Goal: Task Accomplishment & Management: Use online tool/utility

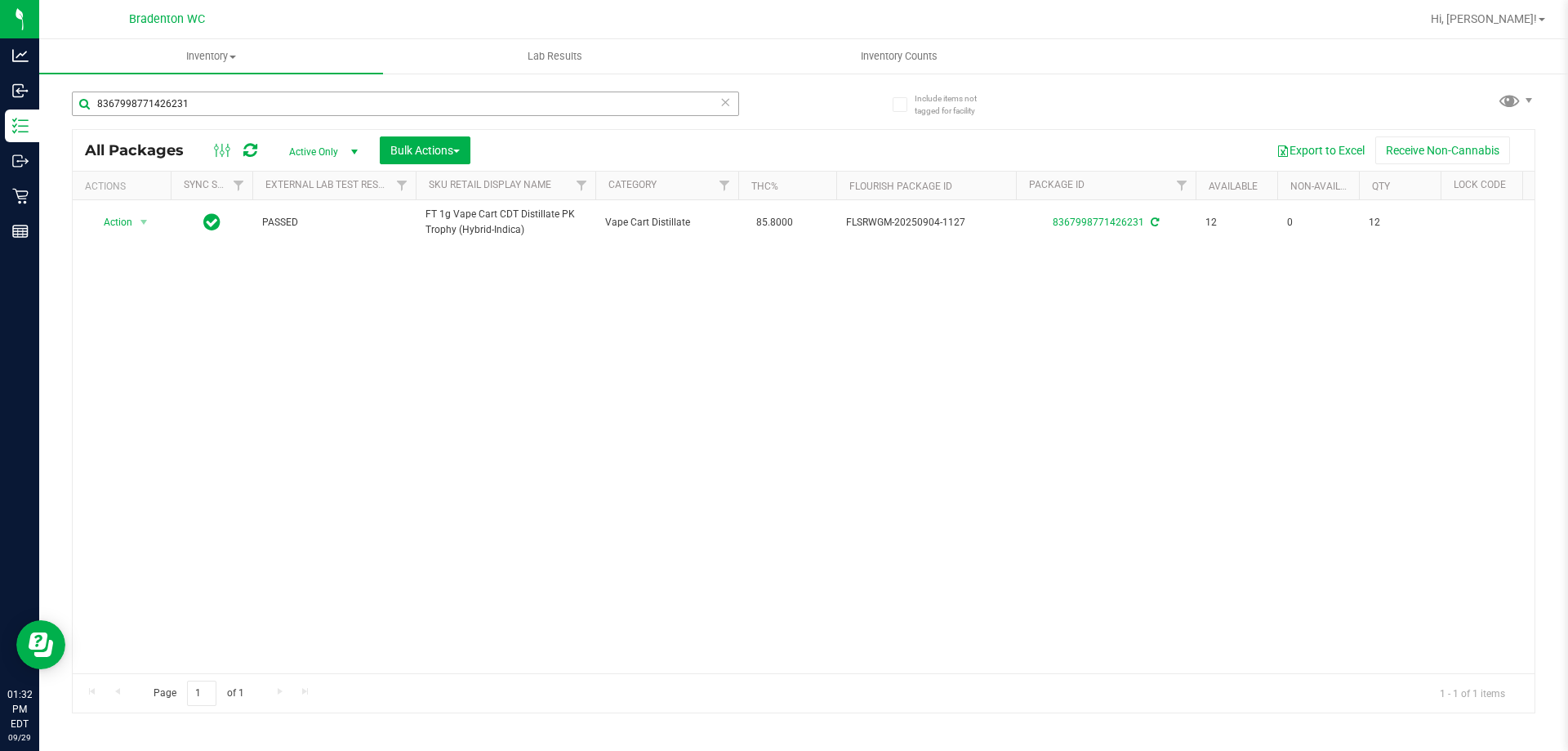
click at [738, 102] on input "8367998771426231" at bounding box center [405, 104] width 667 height 25
click at [729, 105] on icon at bounding box center [725, 102] width 12 height 20
click at [692, 105] on input "text" at bounding box center [405, 104] width 667 height 25
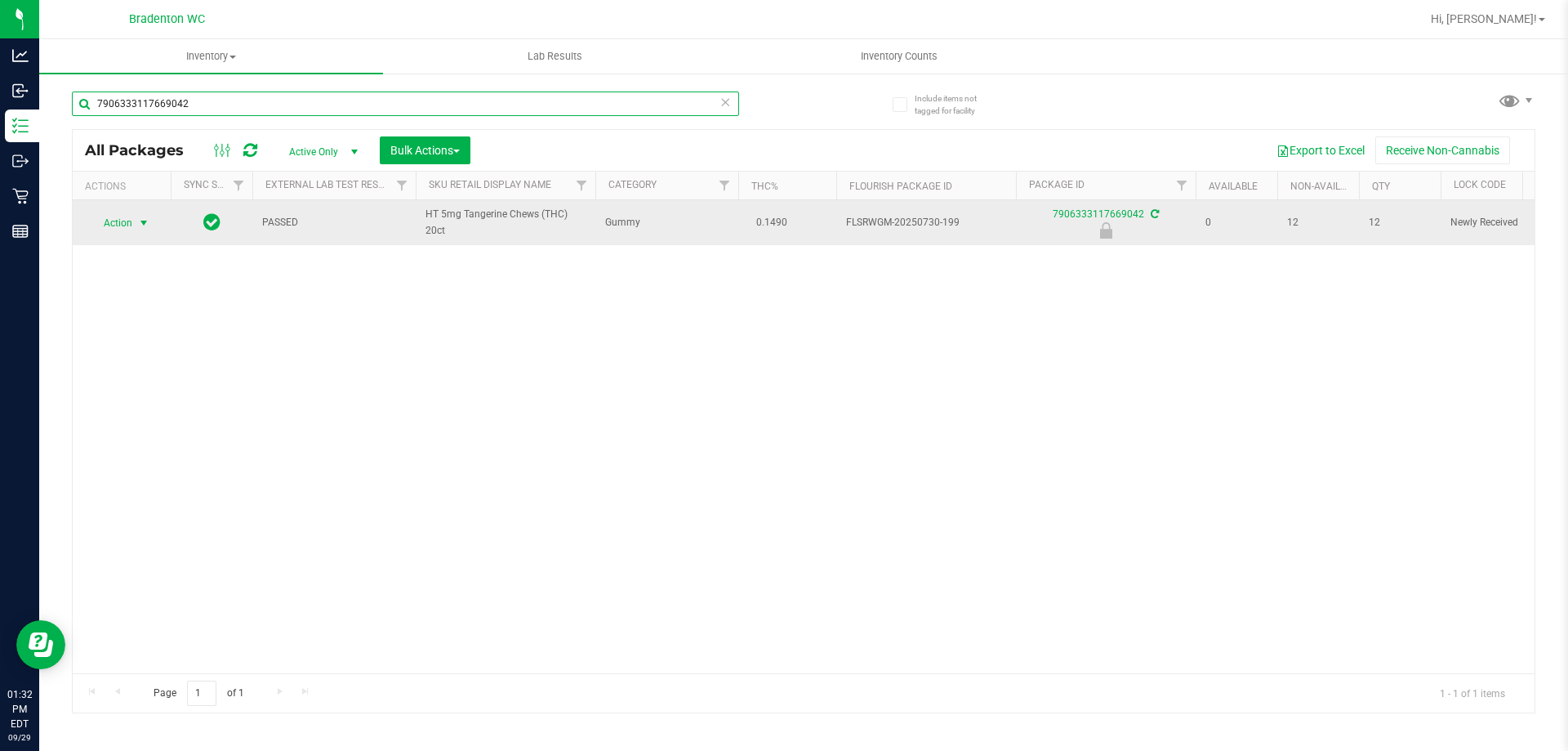
type input "7906333117669042"
click at [139, 222] on span "select" at bounding box center [143, 222] width 13 height 13
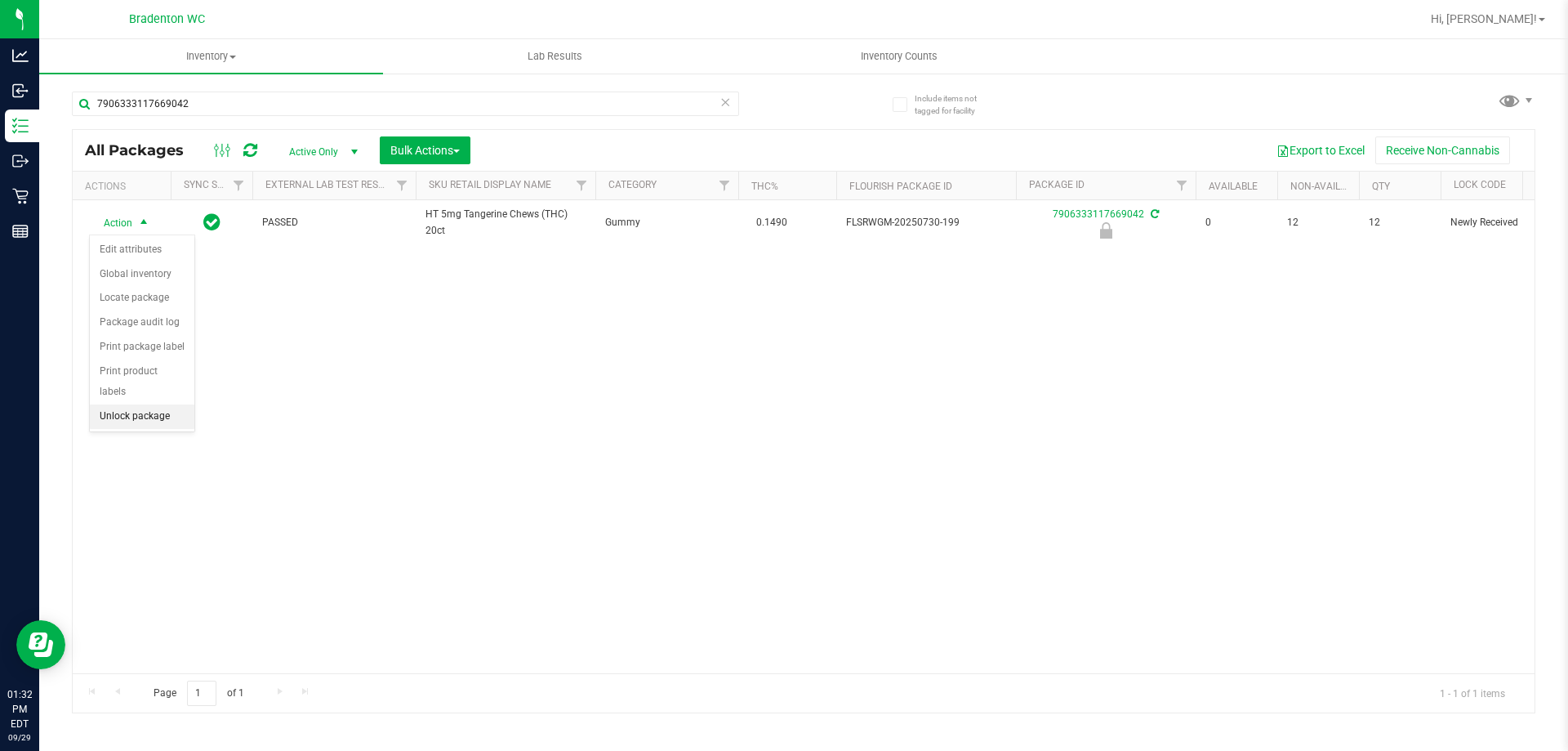
click at [154, 404] on li "Unlock package" at bounding box center [142, 416] width 105 height 25
